Goal: Book appointment/travel/reservation

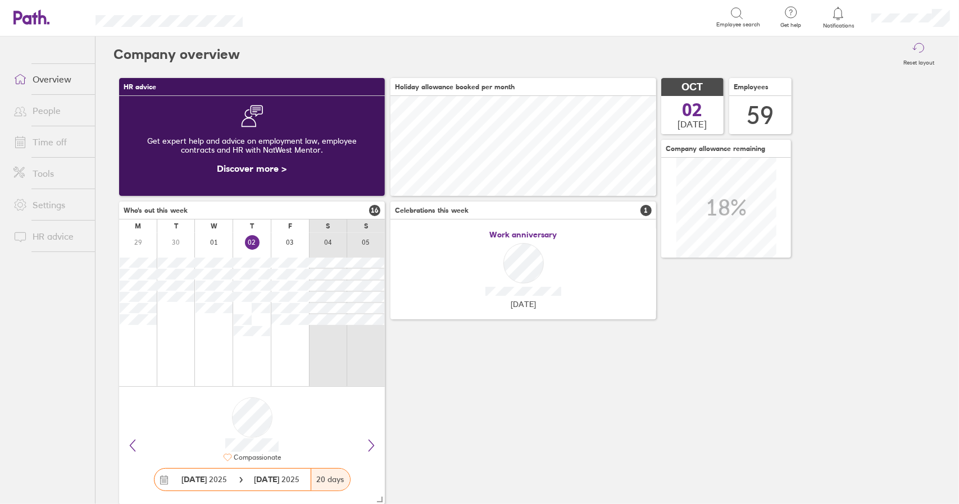
scroll to position [100, 265]
click at [43, 139] on link "Time off" at bounding box center [49, 142] width 90 height 22
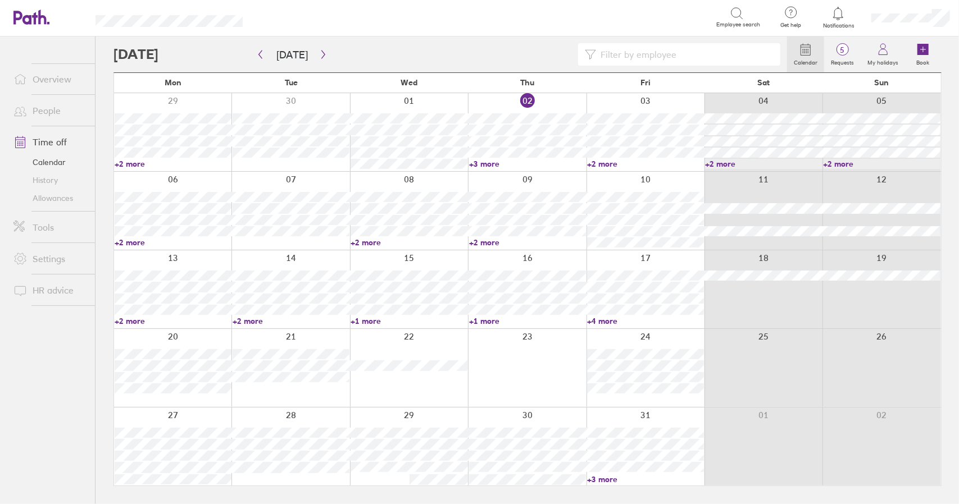
click at [481, 165] on link "+3 more" at bounding box center [527, 164] width 117 height 10
click at [488, 162] on link "+3 more" at bounding box center [527, 164] width 117 height 10
click at [603, 169] on div at bounding box center [645, 132] width 118 height 78
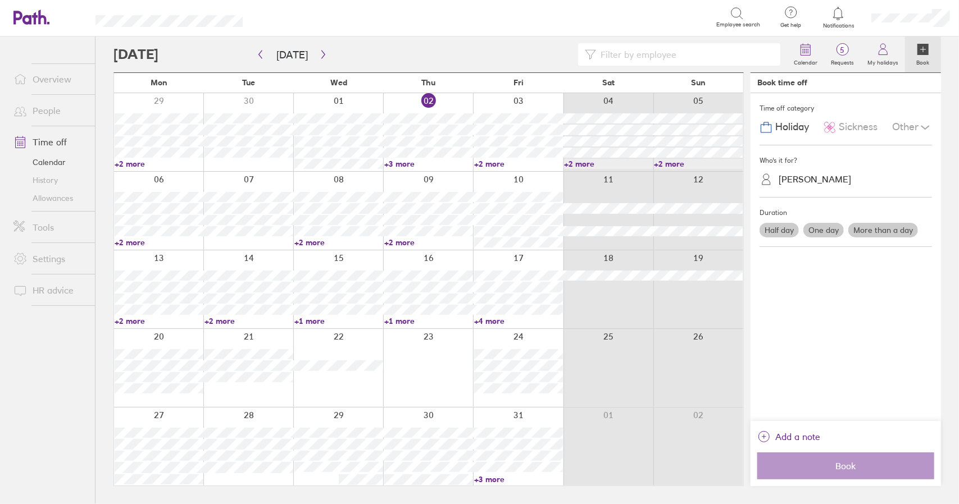
click at [591, 162] on link "+2 more" at bounding box center [608, 164] width 89 height 10
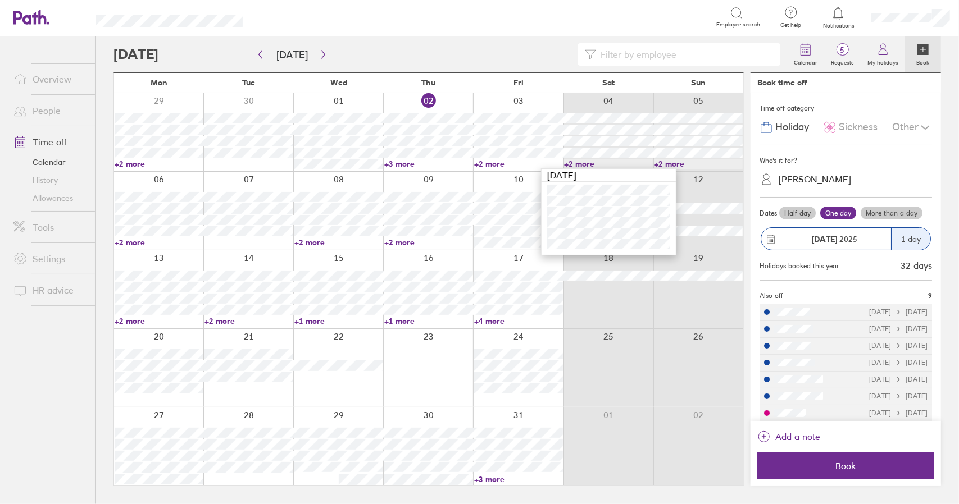
click at [591, 162] on link "+2 more" at bounding box center [608, 164] width 89 height 10
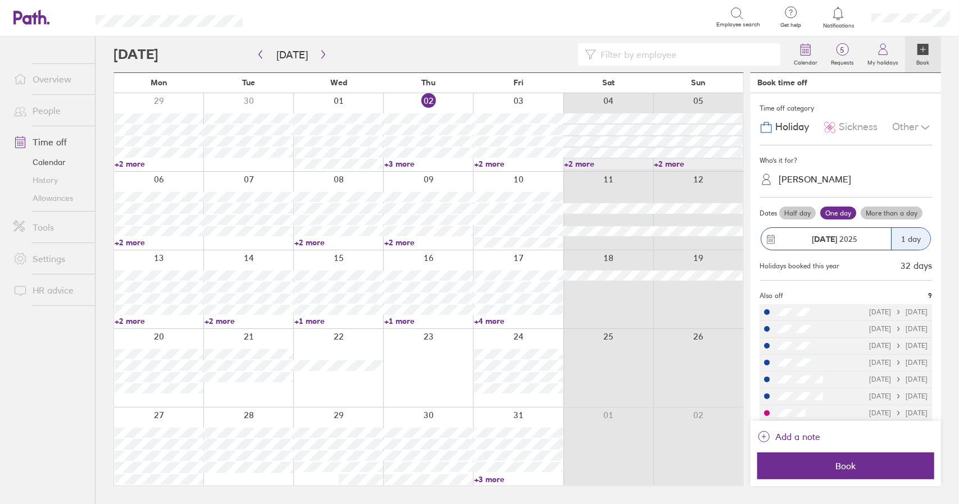
click at [496, 163] on link "+2 more" at bounding box center [518, 164] width 89 height 10
click at [506, 99] on div at bounding box center [518, 132] width 90 height 78
click at [863, 129] on span "Sickness" at bounding box center [858, 127] width 39 height 12
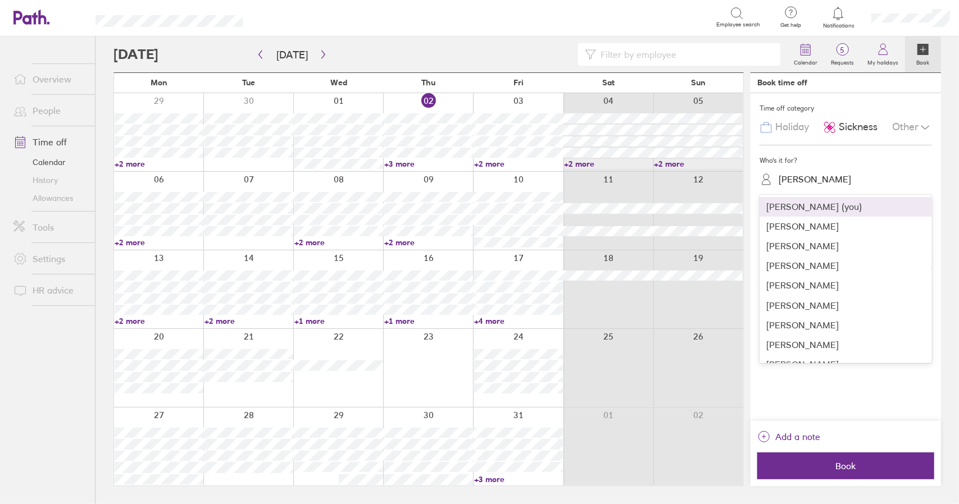
click at [814, 176] on div "[PERSON_NAME]" at bounding box center [814, 179] width 72 height 11
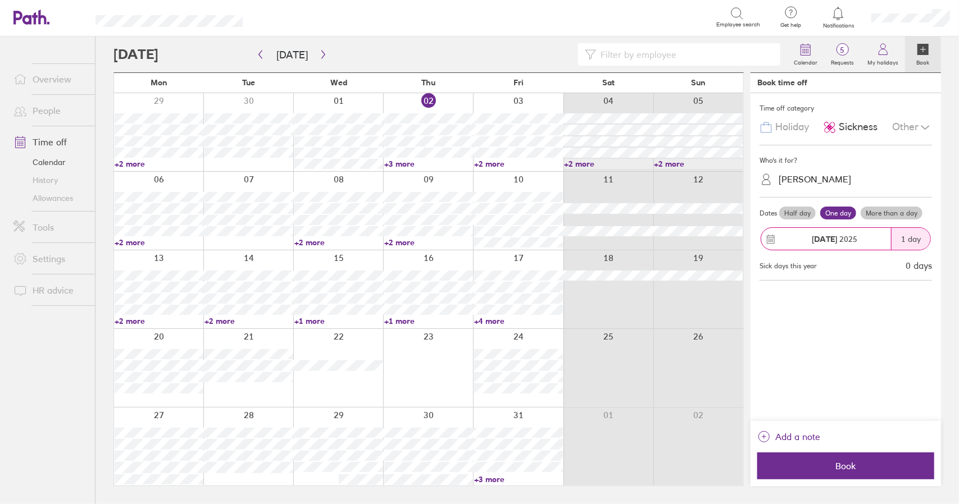
click at [498, 99] on div at bounding box center [518, 132] width 90 height 78
click at [857, 125] on span "Sickness" at bounding box center [858, 127] width 39 height 12
click at [816, 181] on div "[PERSON_NAME]" at bounding box center [814, 179] width 72 height 11
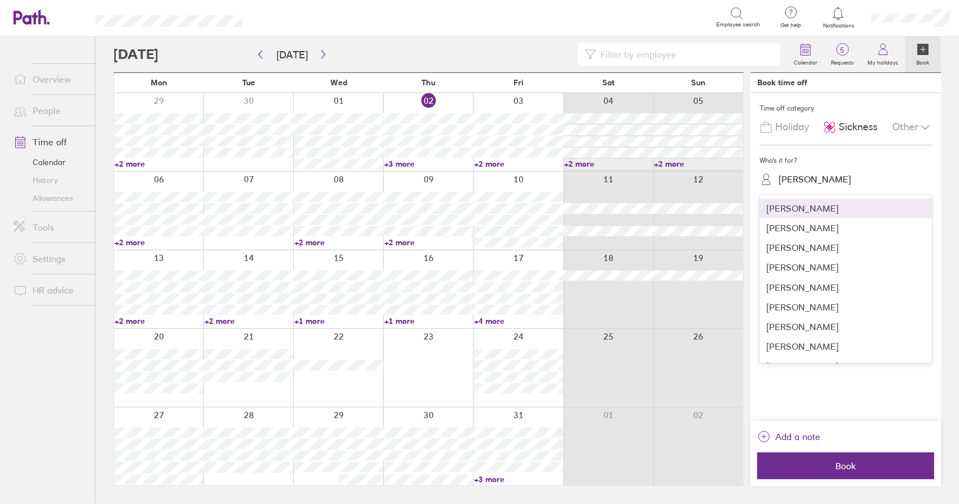
scroll to position [225, 0]
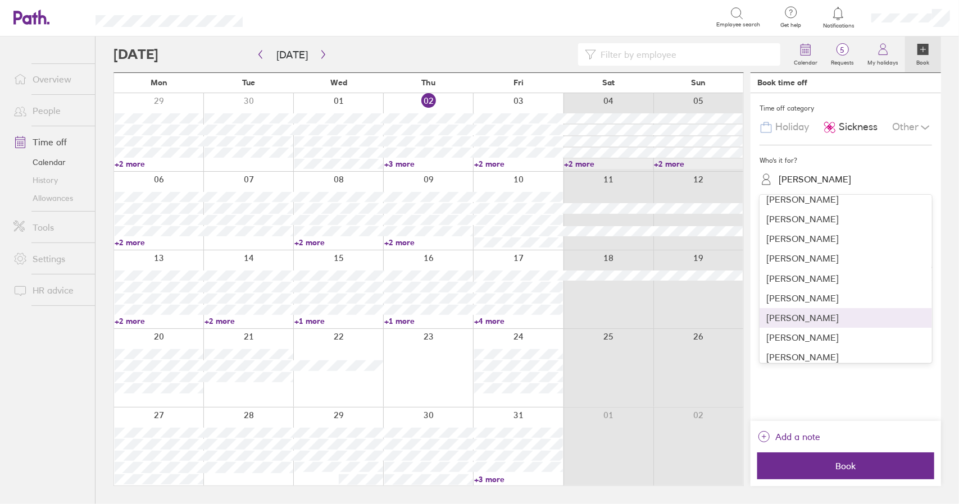
click at [808, 317] on div "[PERSON_NAME]" at bounding box center [845, 318] width 172 height 20
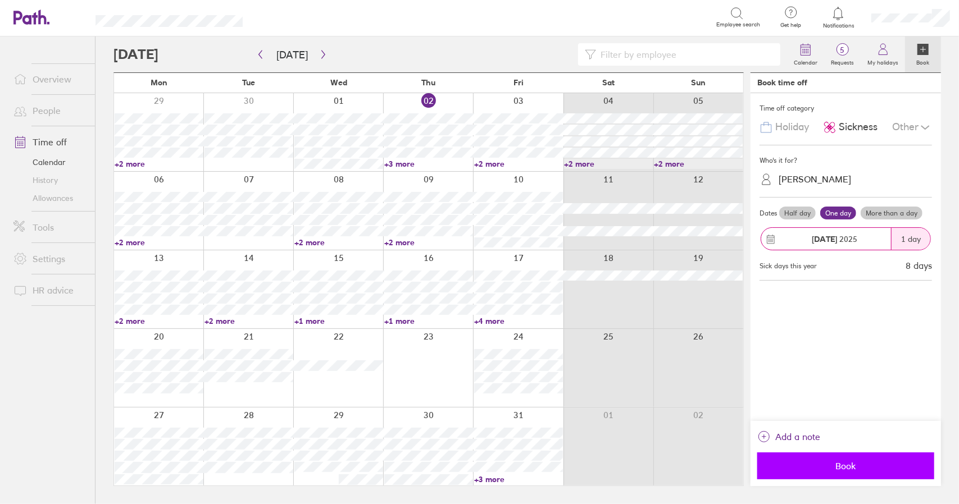
click at [846, 461] on span "Book" at bounding box center [845, 466] width 161 height 10
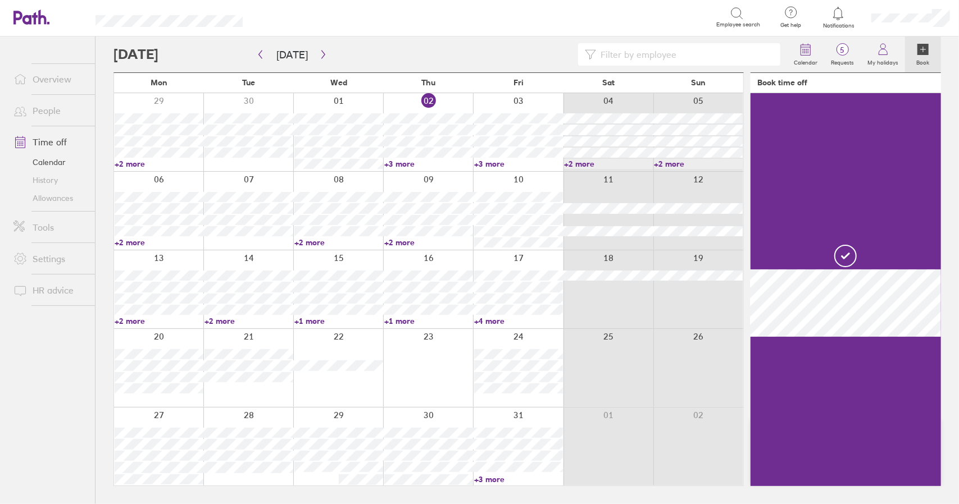
click at [495, 163] on link "+3 more" at bounding box center [518, 164] width 89 height 10
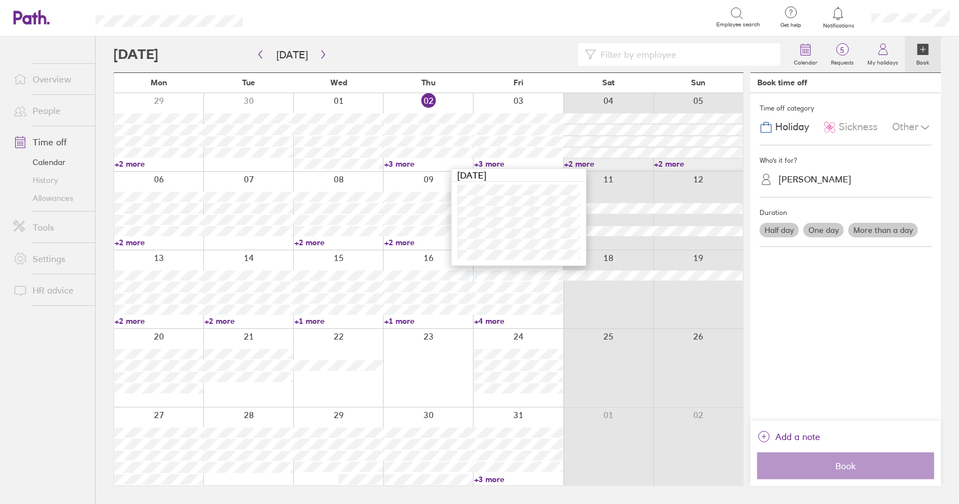
click at [495, 163] on link "+3 more" at bounding box center [518, 164] width 89 height 10
